Goal: Information Seeking & Learning: Learn about a topic

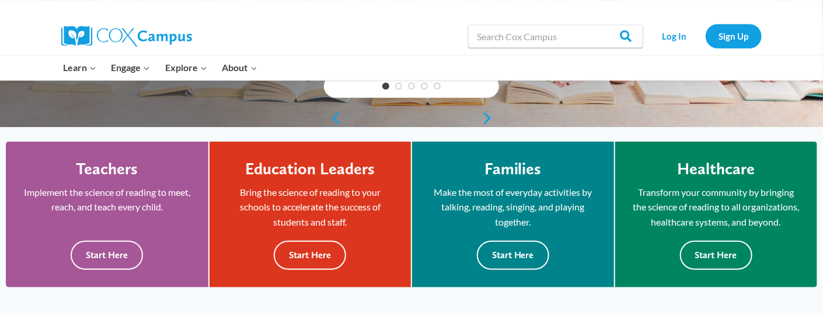
scroll to position [322, 0]
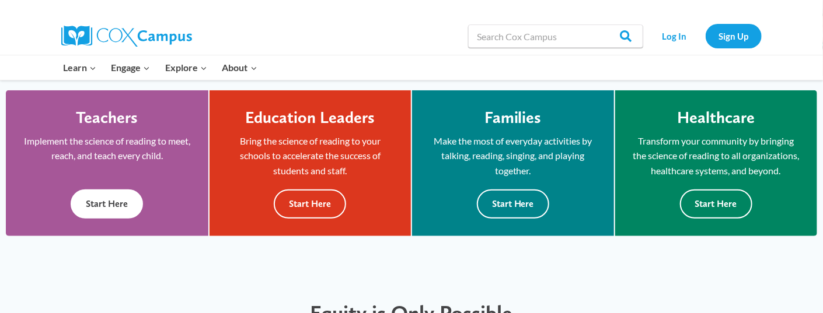
click at [104, 214] on button "Start Here" at bounding box center [107, 204] width 72 height 29
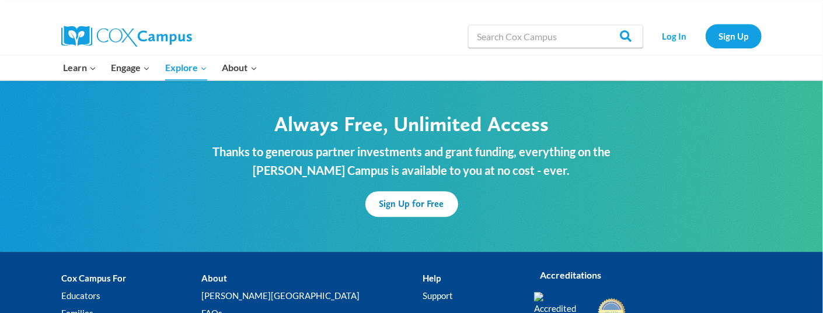
scroll to position [3607, 0]
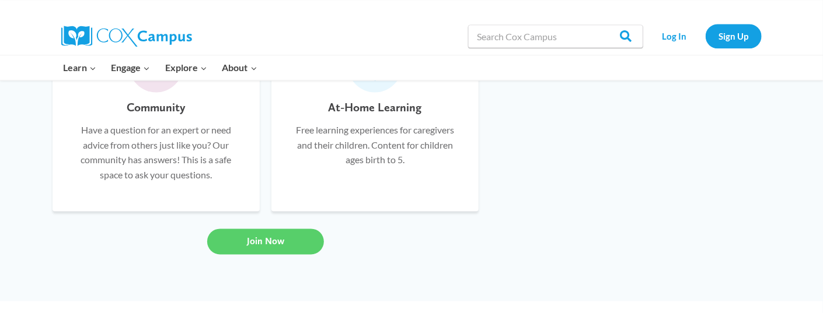
scroll to position [1030, 0]
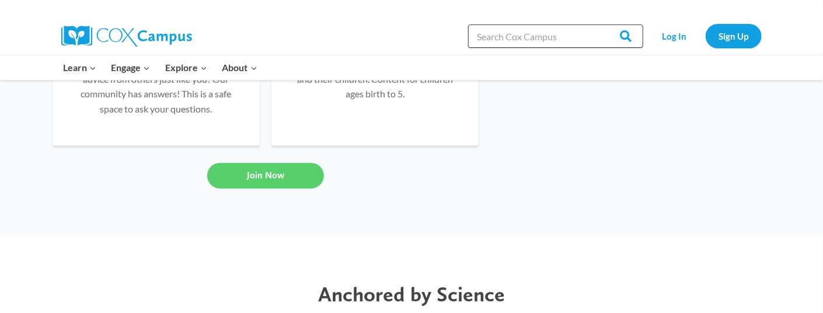
drag, startPoint x: 566, startPoint y: 39, endPoint x: 582, endPoint y: 29, distance: 18.8
click at [568, 36] on input "Search in [URL][DOMAIN_NAME]" at bounding box center [555, 36] width 175 height 23
type input "incentives program"
click at [597, 25] on input "Search" at bounding box center [620, 36] width 46 height 23
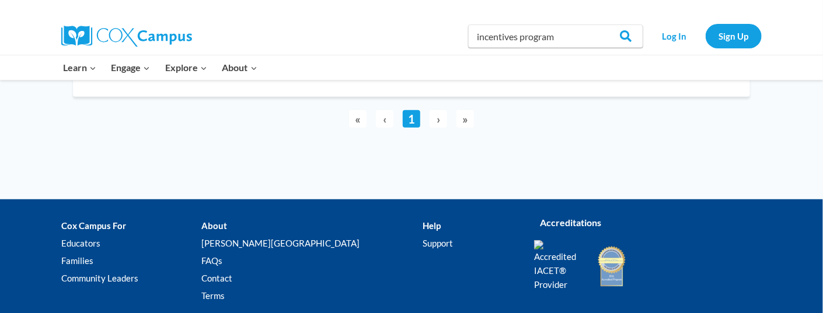
scroll to position [128, 0]
